Goal: Information Seeking & Learning: Learn about a topic

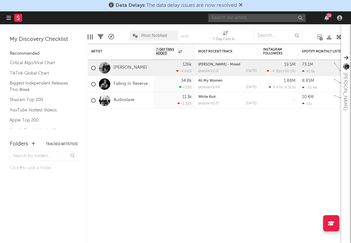
click at [253, 21] on input "text" at bounding box center [256, 18] width 97 height 8
click at [216, 17] on input "BUG antman" at bounding box center [256, 18] width 97 height 8
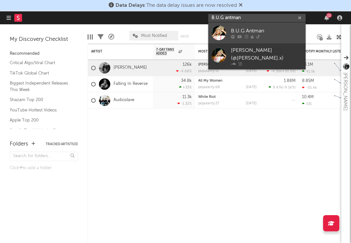
type input "B.U.G antman"
click at [255, 39] on link "B.U.G Antman" at bounding box center [256, 32] width 97 height 21
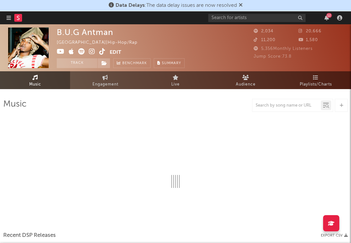
select select "1w"
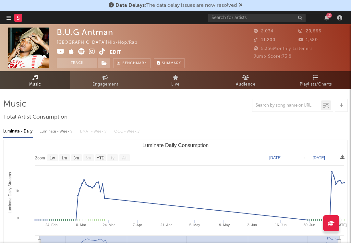
click at [92, 51] on icon at bounding box center [92, 51] width 6 height 6
click at [59, 52] on icon at bounding box center [61, 51] width 8 height 6
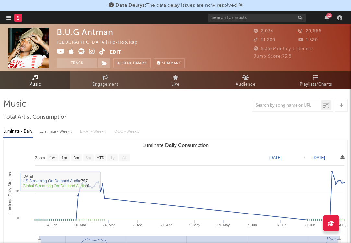
click at [105, 48] on span at bounding box center [83, 52] width 53 height 8
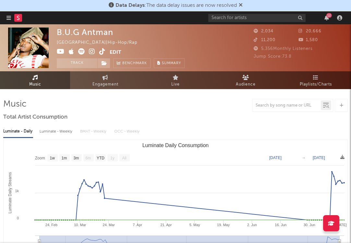
click at [104, 49] on icon at bounding box center [102, 51] width 6 height 6
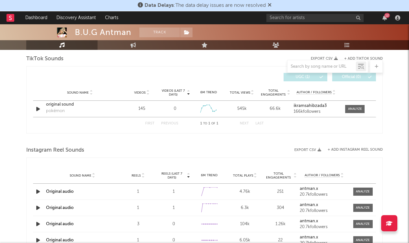
scroll to position [441, 0]
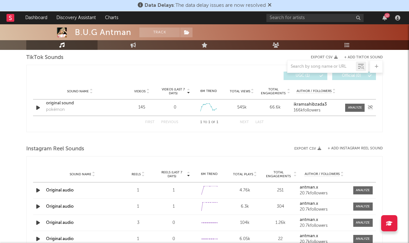
click at [52, 107] on div "pokémon" at bounding box center [55, 110] width 19 height 6
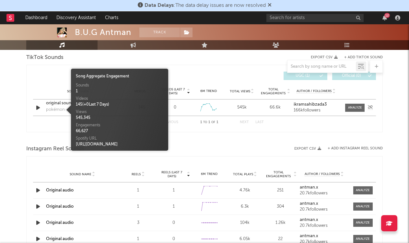
click at [51, 101] on div "original sound" at bounding box center [80, 103] width 68 height 6
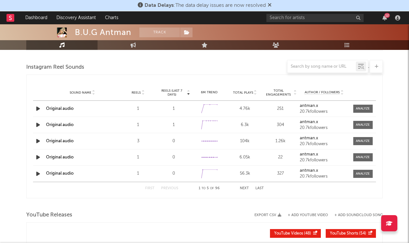
scroll to position [522, 0]
click at [307, 142] on div "20.7k followers" at bounding box center [324, 144] width 49 height 5
click at [239, 143] on div "104k" at bounding box center [245, 141] width 32 height 6
click at [42, 140] on div at bounding box center [39, 141] width 8 height 8
click at [306, 141] on div "antman.x 20.7k followers" at bounding box center [324, 142] width 49 height 10
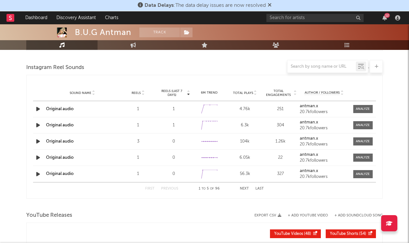
click at [38, 140] on icon "button" at bounding box center [38, 141] width 7 height 8
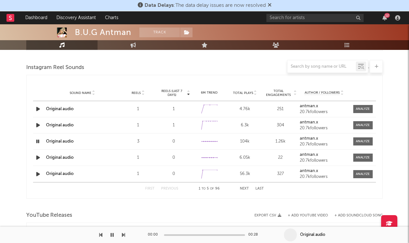
click at [218, 236] on div at bounding box center [204, 235] width 81 height 2
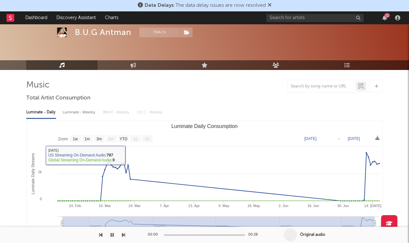
scroll to position [0, 0]
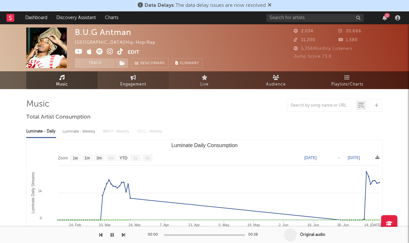
click at [133, 81] on link "Engagement" at bounding box center [133, 80] width 71 height 18
select select "1w"
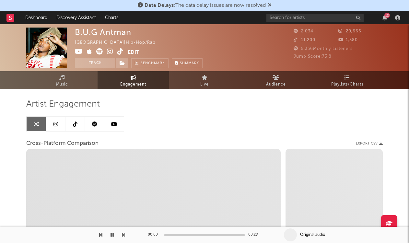
select select "1m"
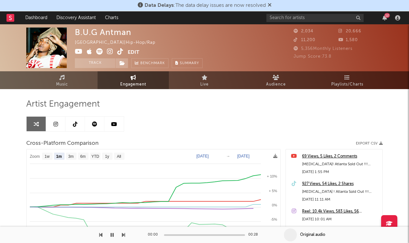
click at [52, 125] on link at bounding box center [55, 124] width 19 height 15
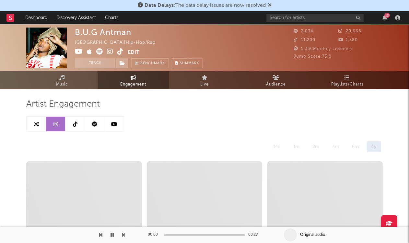
select select "6m"
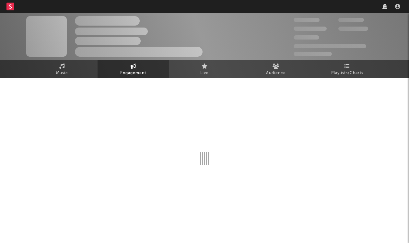
select select "6m"
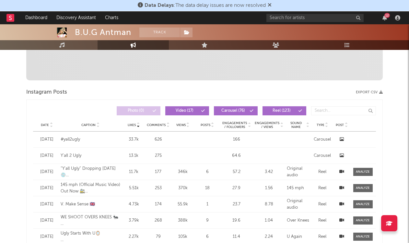
scroll to position [45, 0]
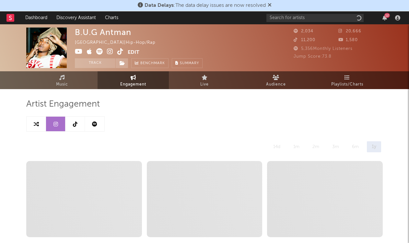
select select "6m"
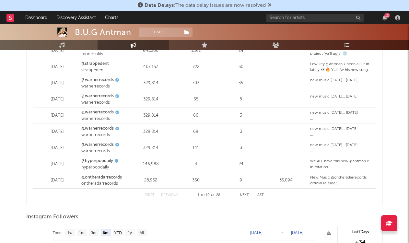
scroll to position [843, 0]
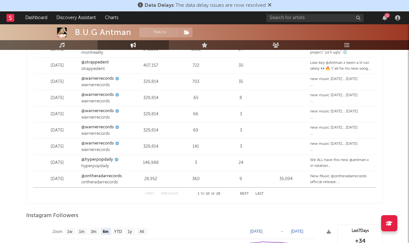
click at [242, 192] on button "Next" at bounding box center [244, 194] width 9 height 4
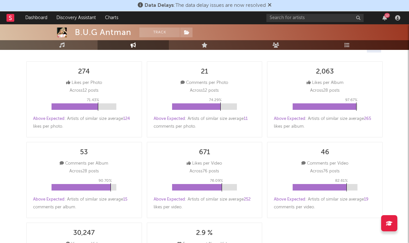
scroll to position [64, 0]
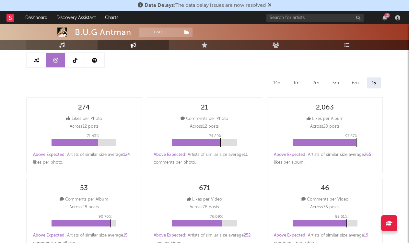
click at [60, 46] on icon at bounding box center [62, 44] width 6 height 5
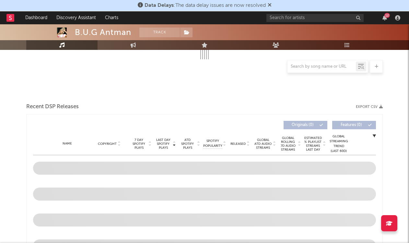
select select "1w"
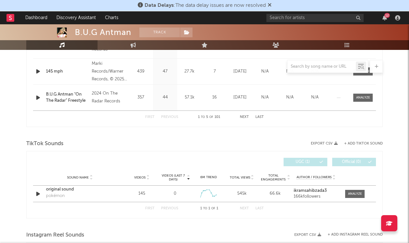
scroll to position [398, 0]
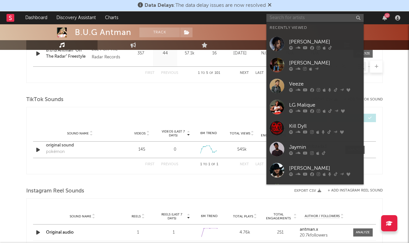
click at [285, 17] on input "text" at bounding box center [315, 18] width 97 height 8
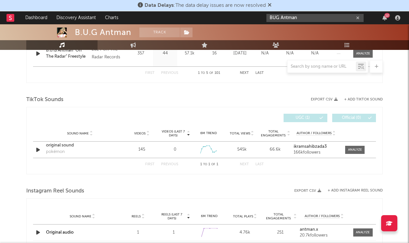
click at [305, 18] on input "BUG Antman" at bounding box center [315, 18] width 97 height 8
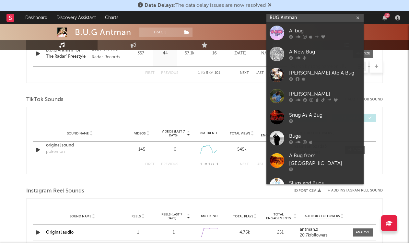
click at [277, 18] on input "BUG Antman" at bounding box center [315, 18] width 97 height 8
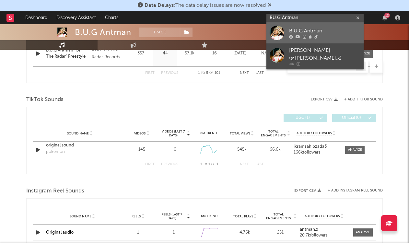
type input "BU.G Antman"
click at [296, 53] on div "B.U.G Antman (@antman.x)" at bounding box center [324, 55] width 71 height 16
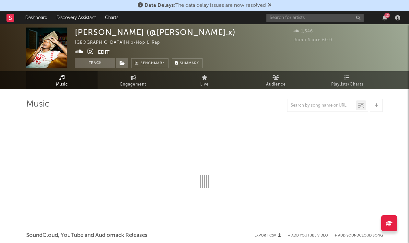
select select "1w"
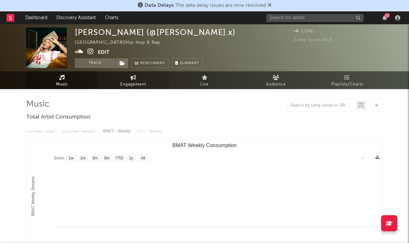
click at [143, 78] on link "Engagement" at bounding box center [133, 80] width 71 height 18
select select "1w"
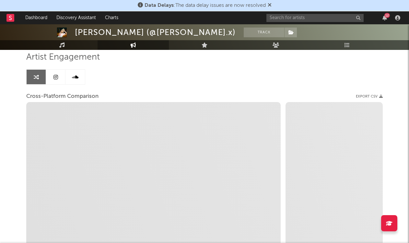
scroll to position [48, 0]
click at [54, 76] on icon at bounding box center [55, 76] width 5 height 5
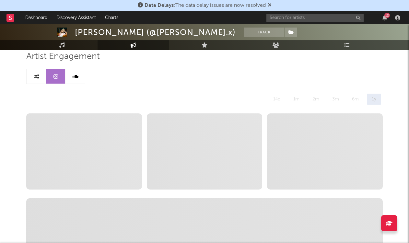
select select "1w"
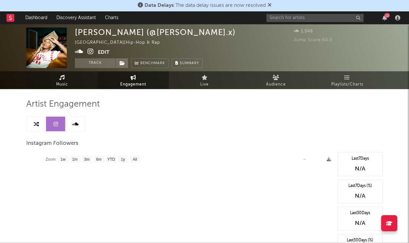
click at [67, 84] on span "Music" at bounding box center [62, 85] width 12 height 8
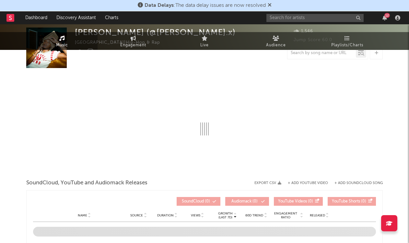
select select "1w"
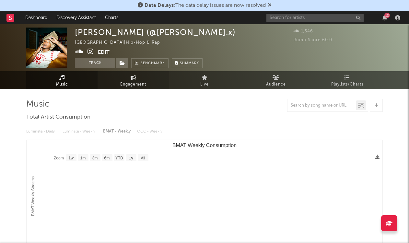
click at [132, 80] on link "Engagement" at bounding box center [133, 80] width 71 height 18
select select "1w"
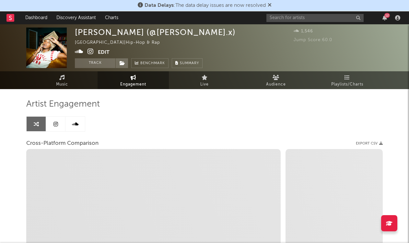
select select "1m"
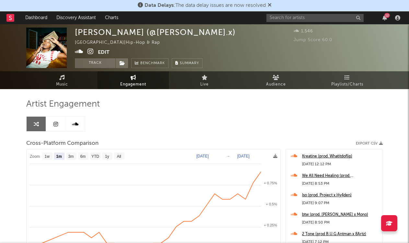
click at [50, 128] on link at bounding box center [55, 124] width 19 height 15
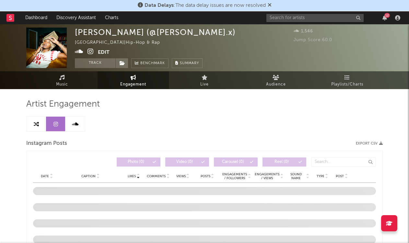
select select "1w"
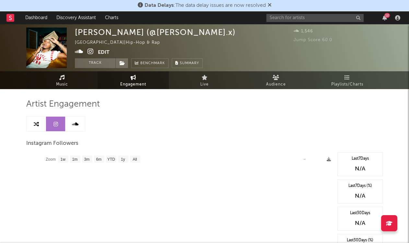
click at [70, 81] on link "Music" at bounding box center [61, 80] width 71 height 18
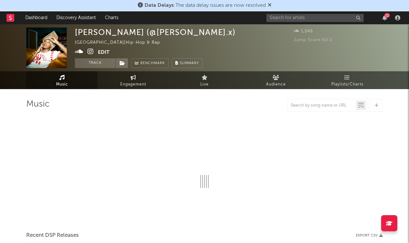
select select "1w"
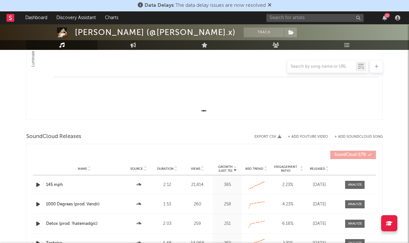
scroll to position [30, 0]
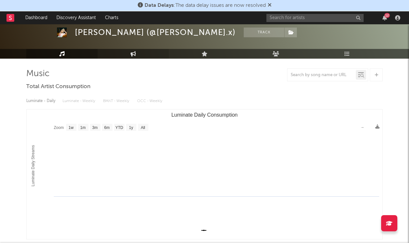
click at [123, 55] on link "Engagement" at bounding box center [133, 54] width 71 height 10
select select "1w"
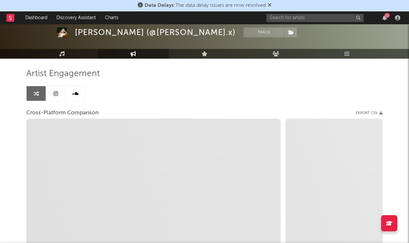
scroll to position [50, 0]
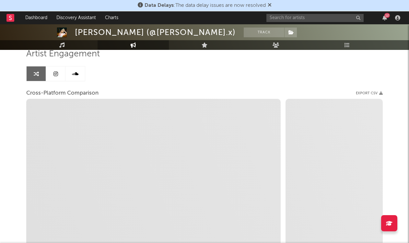
select select "1m"
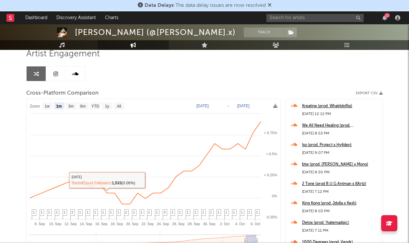
click at [55, 76] on icon at bounding box center [55, 73] width 5 height 5
select select "1w"
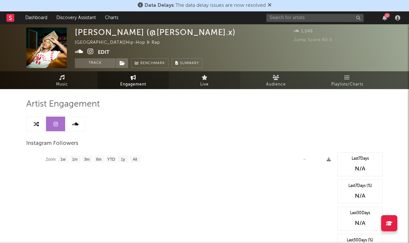
click at [195, 84] on link "Live" at bounding box center [204, 80] width 71 height 18
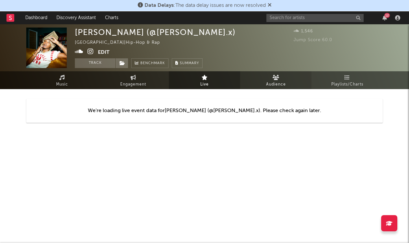
click at [284, 88] on span "Audience" at bounding box center [276, 85] width 20 height 8
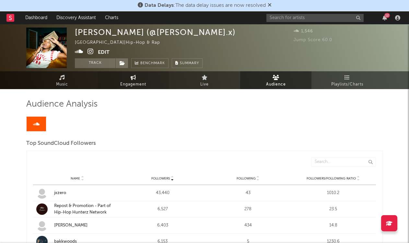
click at [111, 82] on link "Engagement" at bounding box center [133, 80] width 71 height 18
select select "1w"
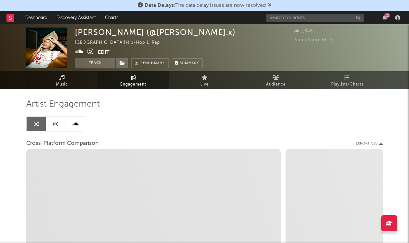
select select "1m"
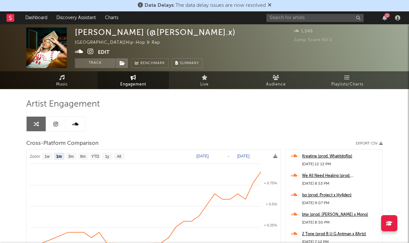
click at [59, 119] on link at bounding box center [55, 124] width 19 height 15
select select "1w"
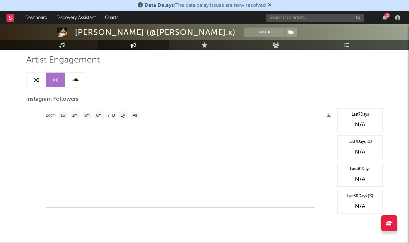
scroll to position [34, 0]
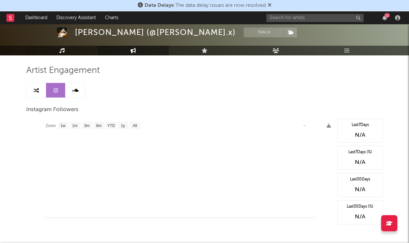
click at [59, 52] on icon at bounding box center [62, 50] width 6 height 5
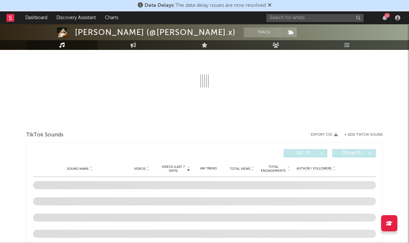
select select "1w"
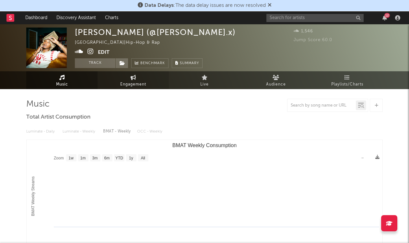
click at [123, 81] on span "Engagement" at bounding box center [133, 85] width 26 height 8
select select "1w"
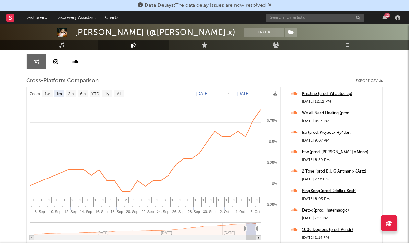
scroll to position [61, 0]
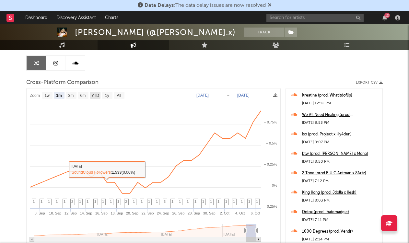
click at [95, 92] on rect at bounding box center [95, 95] width 10 height 7
select select "YTD"
type input "2025-01-01"
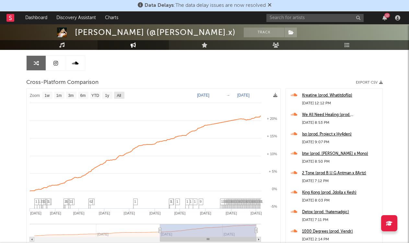
click at [123, 95] on rect at bounding box center [119, 95] width 10 height 7
select select "All"
type input "2024-01-03"
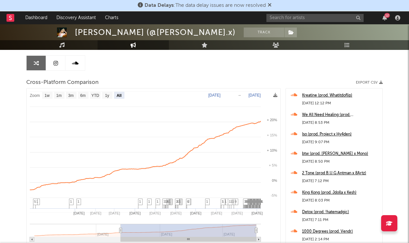
select select "All"
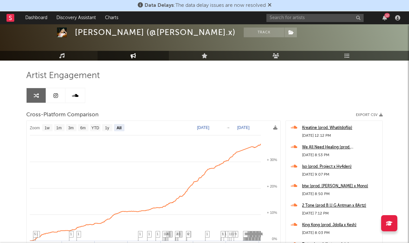
scroll to position [0, 0]
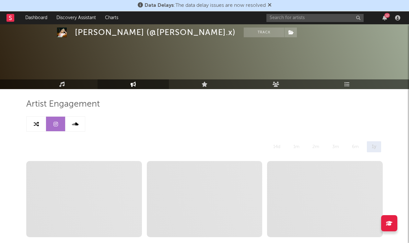
scroll to position [34, 0]
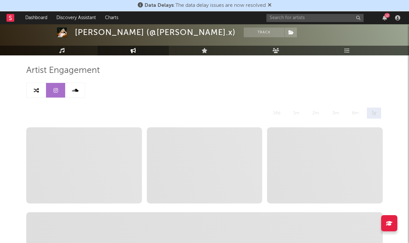
select select "1w"
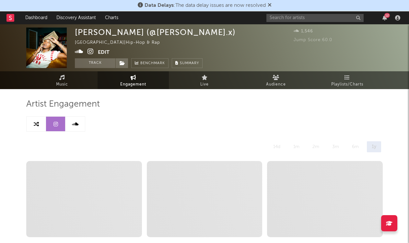
select select "1w"
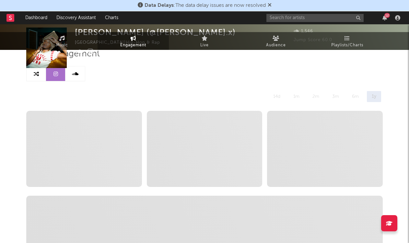
select select "1m"
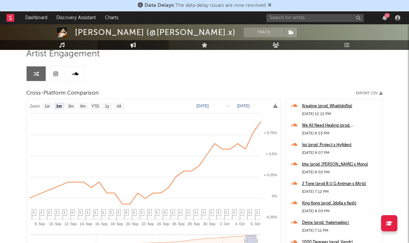
select select "1w"
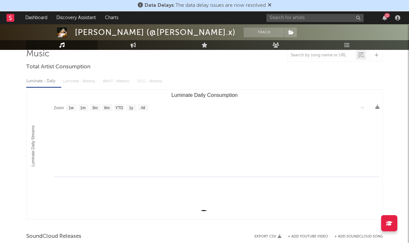
scroll to position [30, 0]
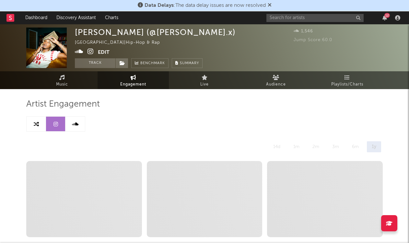
select select "1w"
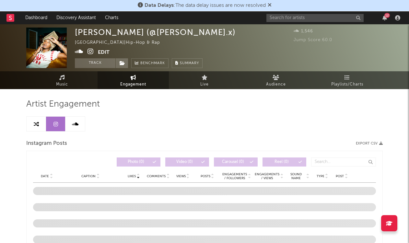
scroll to position [48, 0]
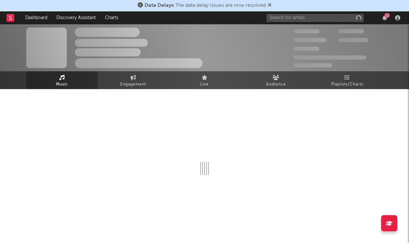
select select "1w"
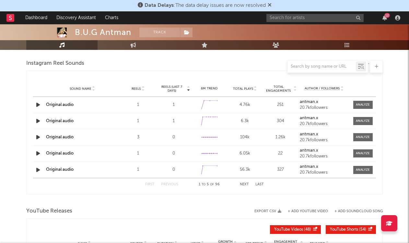
scroll to position [533, 0]
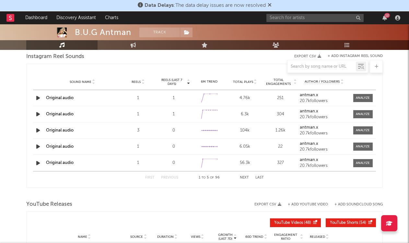
click at [245, 177] on button "Next" at bounding box center [244, 178] width 9 height 4
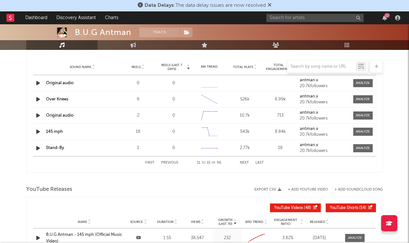
scroll to position [538, 0]
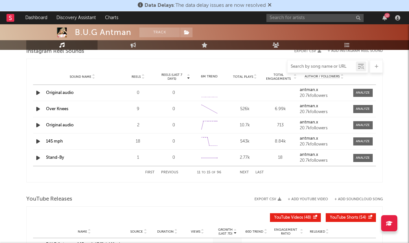
click at [322, 66] on input "text" at bounding box center [322, 66] width 68 height 5
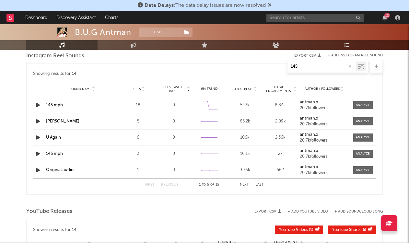
scroll to position [460, 0]
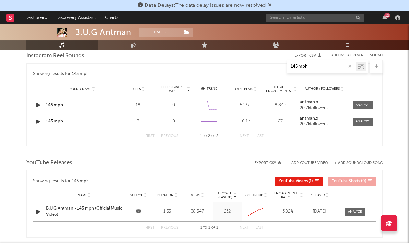
type input "145 mph"
click at [219, 166] on div "YouTube Releases Export CSV + Add YouTube Video + Add SoundCloud Song" at bounding box center [204, 163] width 357 height 11
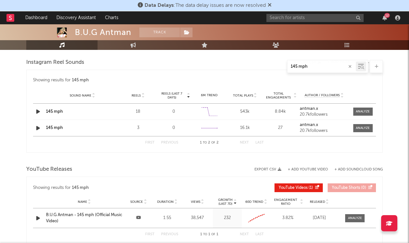
scroll to position [453, 0]
